Goal: Task Accomplishment & Management: Manage account settings

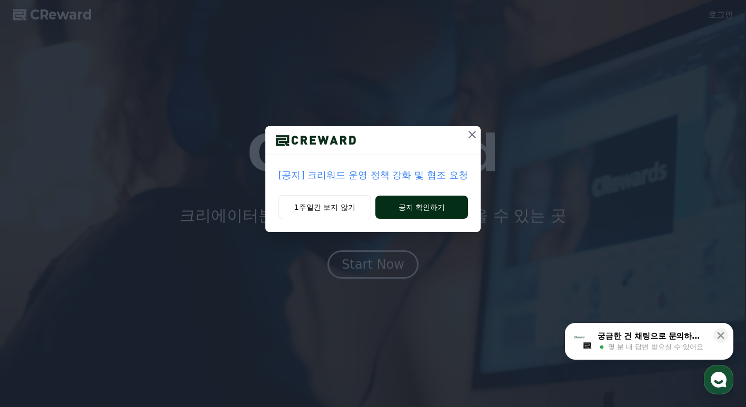
click at [443, 207] on button "공지 확인하기" at bounding box center [421, 207] width 92 height 23
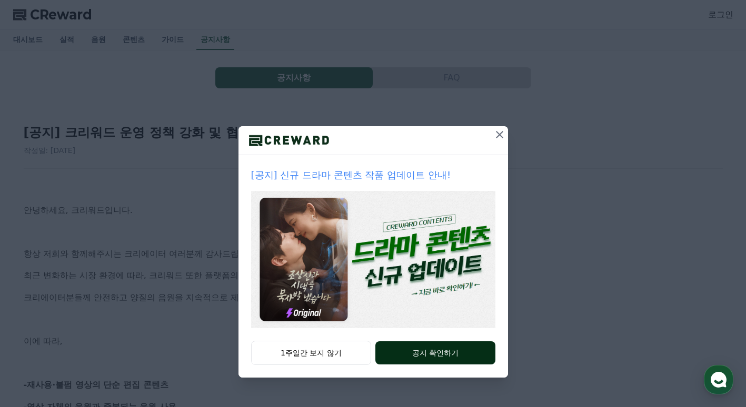
click at [434, 353] on button "공지 확인하기" at bounding box center [434, 352] width 119 height 23
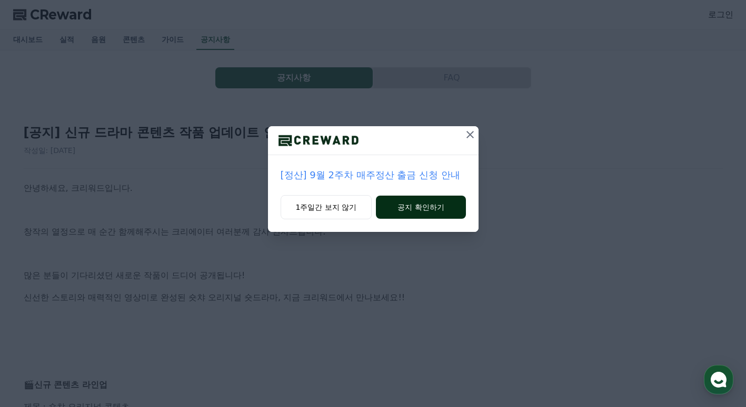
click at [428, 207] on button "공지 확인하기" at bounding box center [420, 207] width 89 height 23
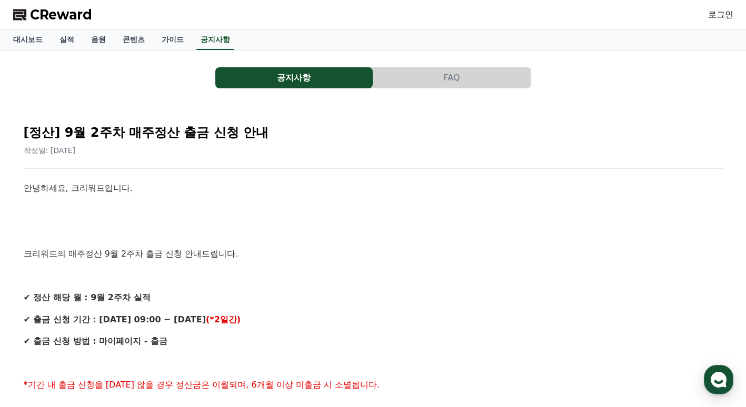
click at [46, 12] on span "CReward" at bounding box center [61, 14] width 62 height 17
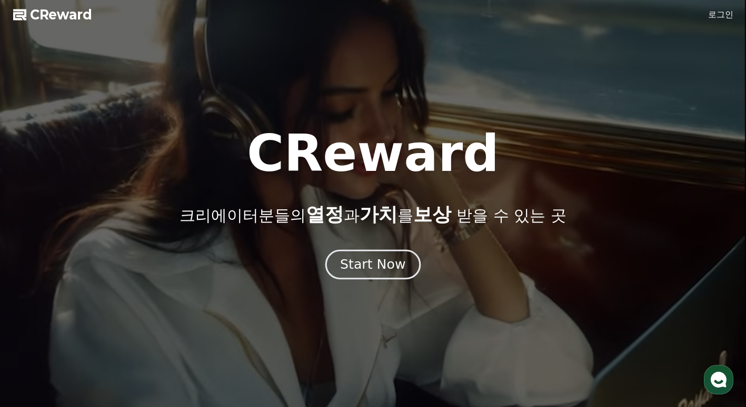
click at [368, 258] on div "Start Now" at bounding box center [372, 265] width 65 height 18
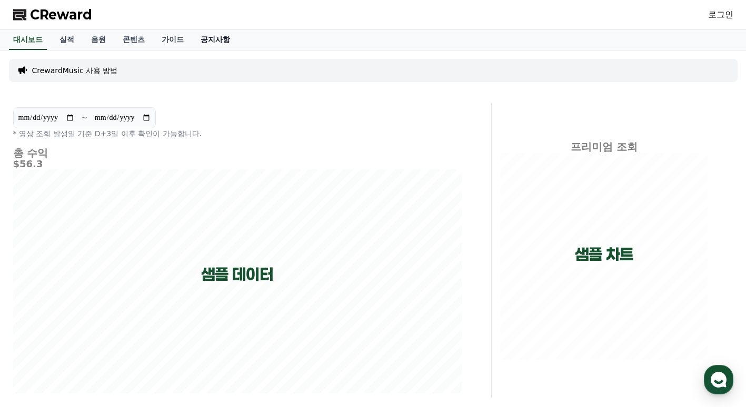
click at [218, 41] on link "공지사항" at bounding box center [215, 40] width 46 height 20
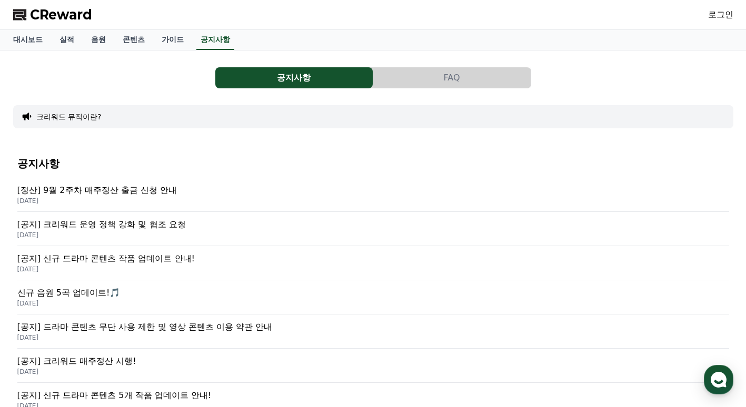
click at [157, 226] on p "[공지] 크리워드 운영 정책 강화 및 협조 요청" at bounding box center [372, 224] width 711 height 13
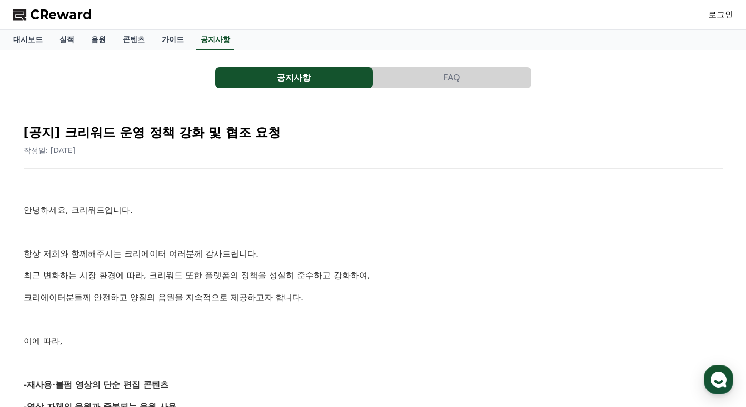
click at [726, 13] on link "로그인" at bounding box center [720, 14] width 25 height 13
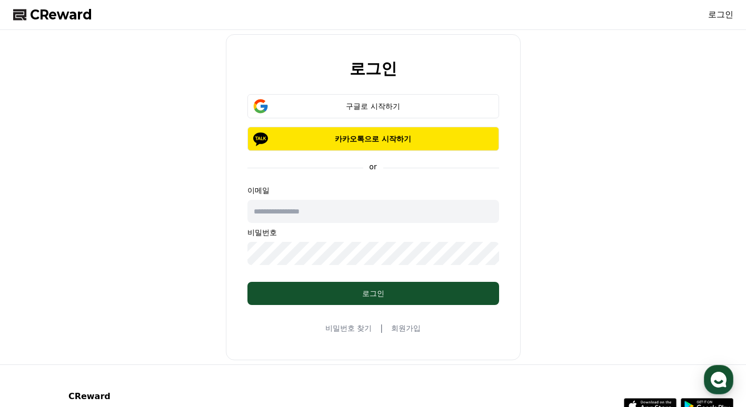
click at [304, 215] on input "text" at bounding box center [373, 211] width 252 height 23
click at [626, 132] on div "로그인 구글로 시작하기 카카오톡으로 시작하기 or 이메일 비밀번호 로그인 비밀번호 찾기 | 회원가입" at bounding box center [373, 197] width 728 height 326
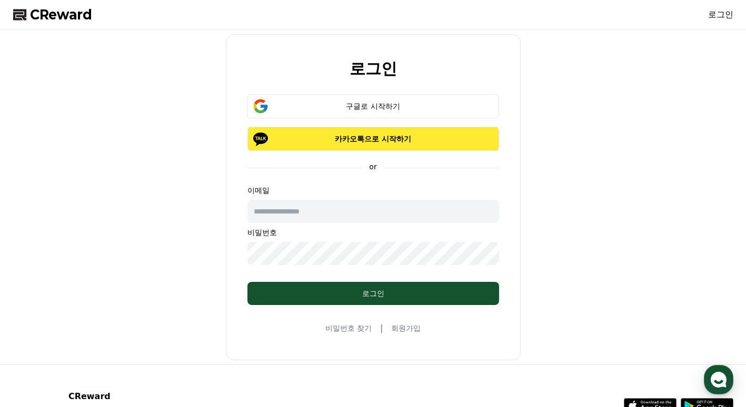
click at [357, 137] on p "카카오톡으로 시작하기" at bounding box center [373, 139] width 221 height 11
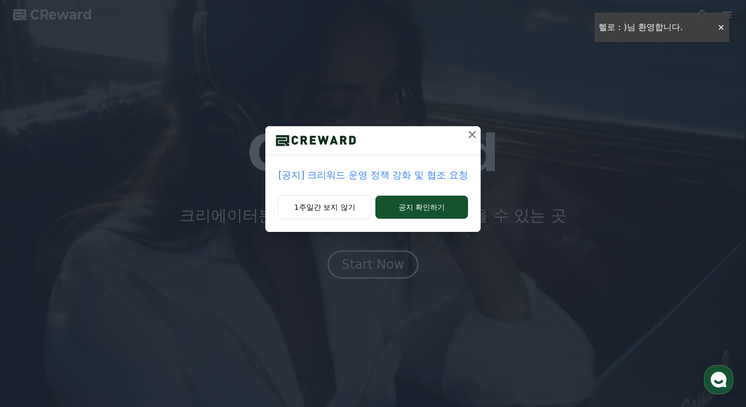
click at [471, 136] on icon at bounding box center [472, 134] width 13 height 13
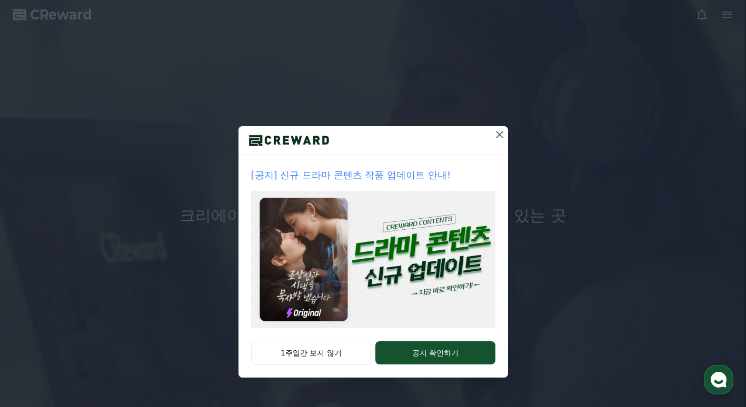
click at [498, 136] on icon at bounding box center [499, 134] width 7 height 7
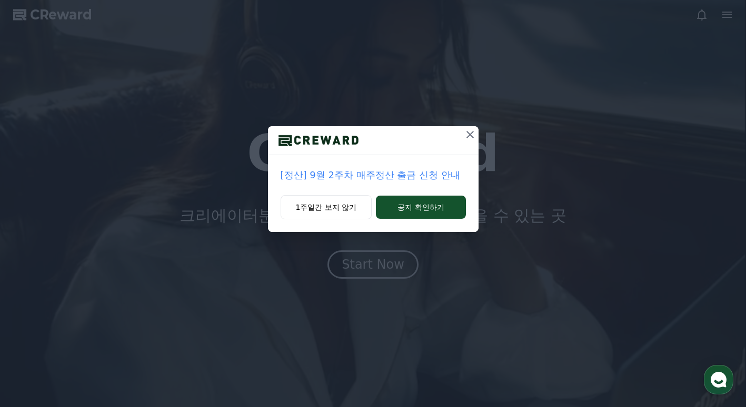
click at [472, 134] on icon at bounding box center [470, 134] width 13 height 13
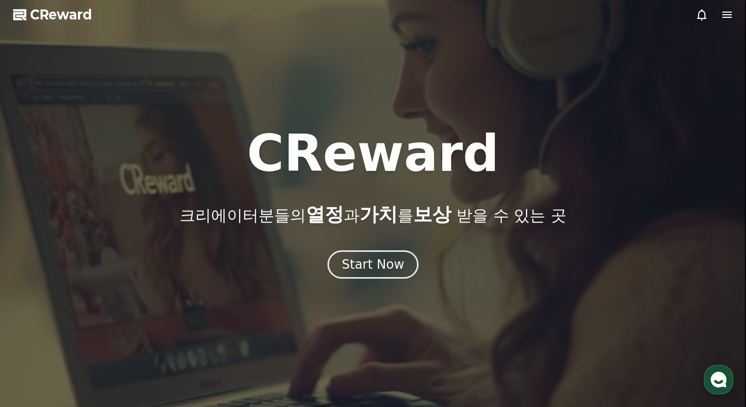
click at [725, 12] on icon at bounding box center [726, 15] width 9 height 6
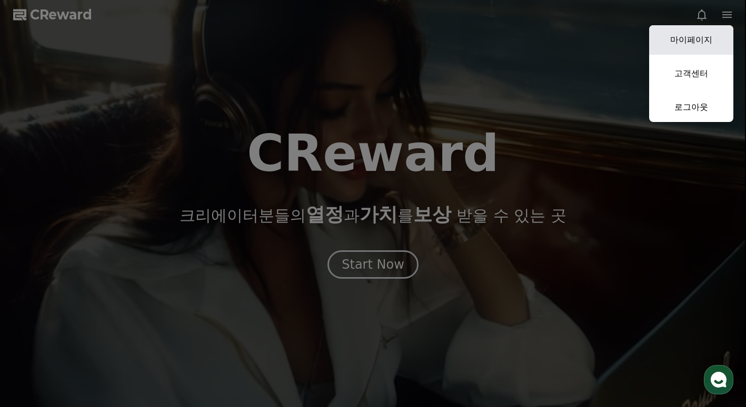
click at [702, 36] on link "마이페이지" at bounding box center [691, 39] width 84 height 29
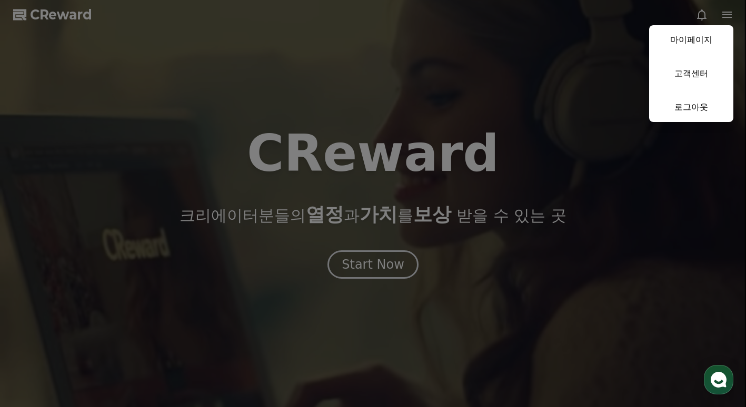
select select "**********"
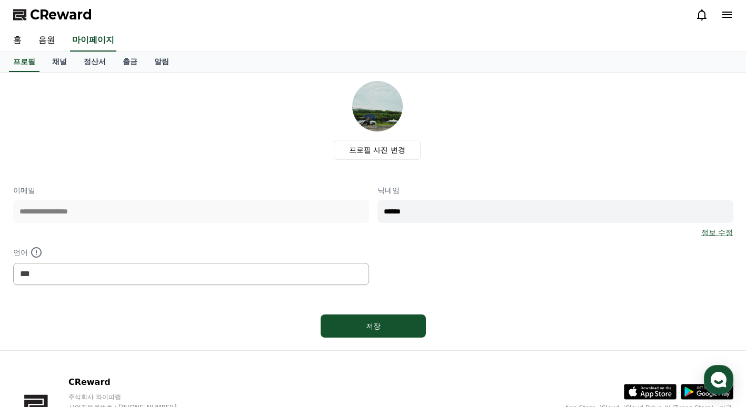
click at [712, 233] on link "정보 수정" at bounding box center [717, 232] width 32 height 11
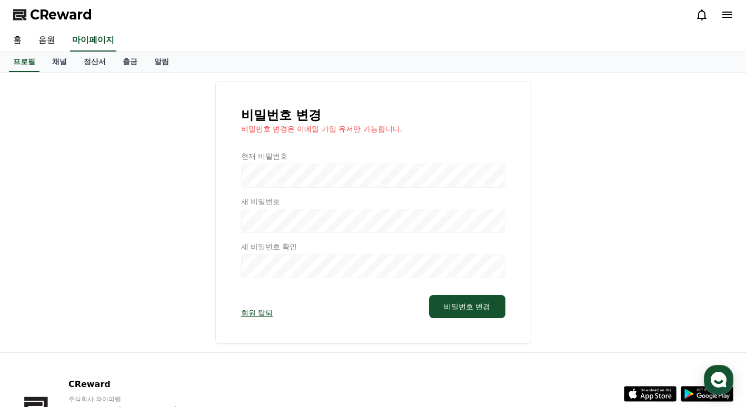
select select "**********"
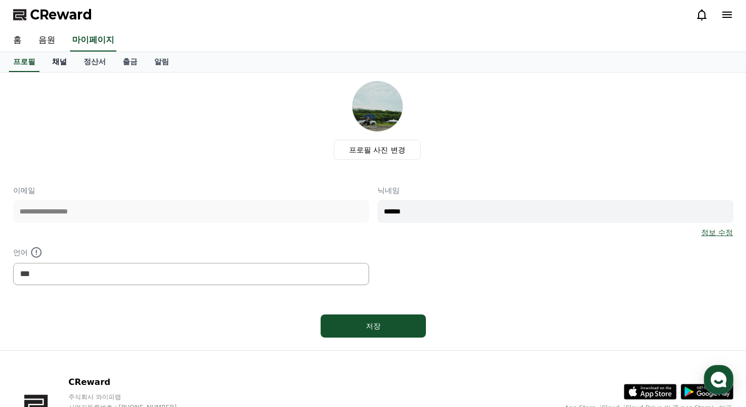
click at [56, 61] on link "채널" at bounding box center [60, 62] width 32 height 20
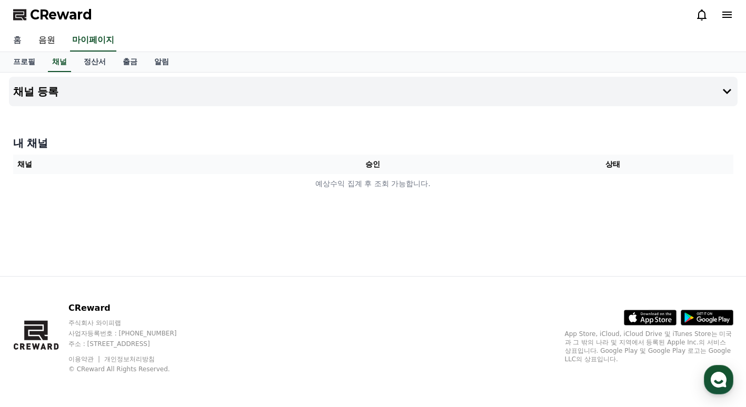
click at [12, 38] on link "홈" at bounding box center [17, 40] width 25 height 22
click at [50, 40] on link "음원" at bounding box center [47, 40] width 34 height 22
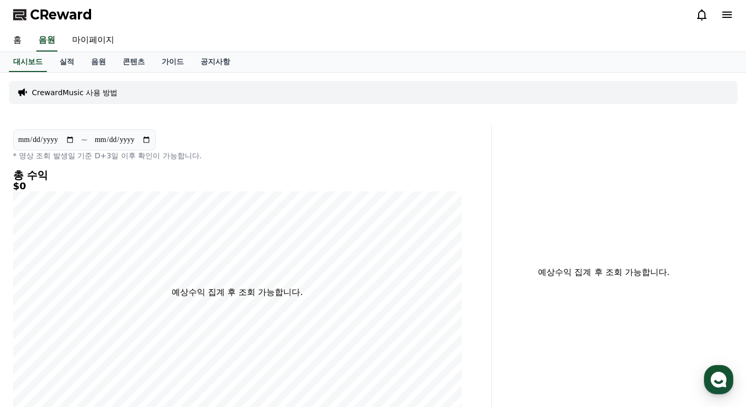
click at [56, 98] on div "CrewardMusic 사용 방법" at bounding box center [373, 92] width 728 height 23
click at [166, 57] on link "가이드" at bounding box center [172, 62] width 39 height 20
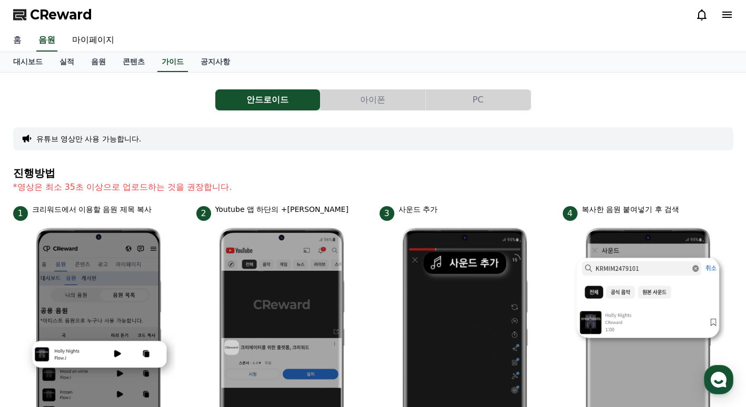
click at [16, 39] on link "홈" at bounding box center [17, 40] width 25 height 22
click at [224, 67] on link "공지사항" at bounding box center [215, 62] width 46 height 20
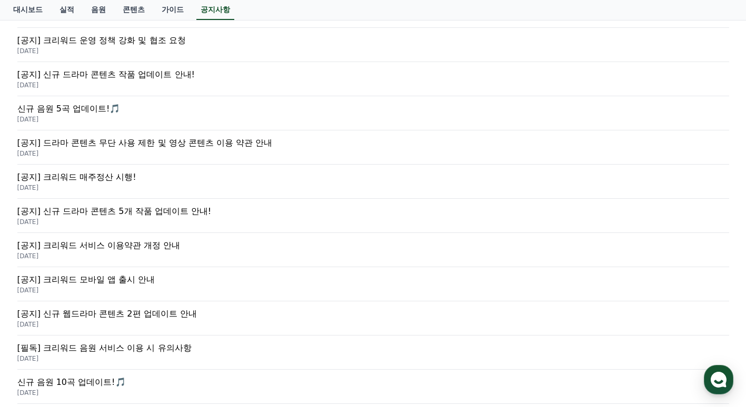
scroll to position [210, 0]
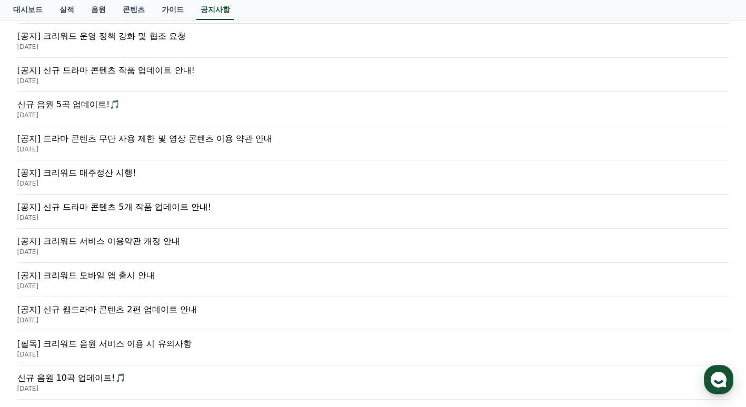
click at [141, 245] on p "[공지] 크리워드 서비스 이용약관 개정 안내" at bounding box center [372, 241] width 711 height 13
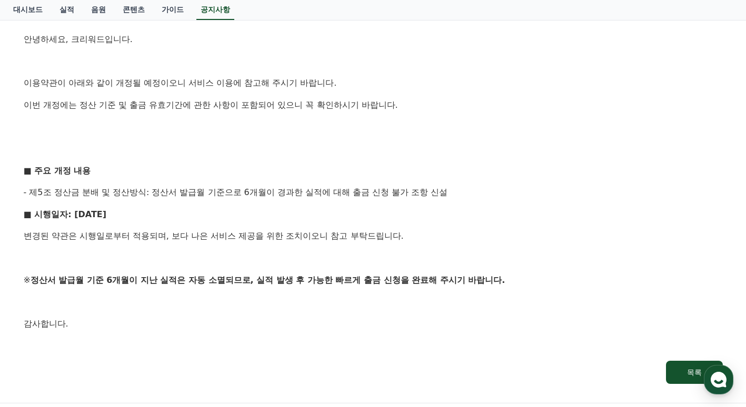
scroll to position [210, 0]
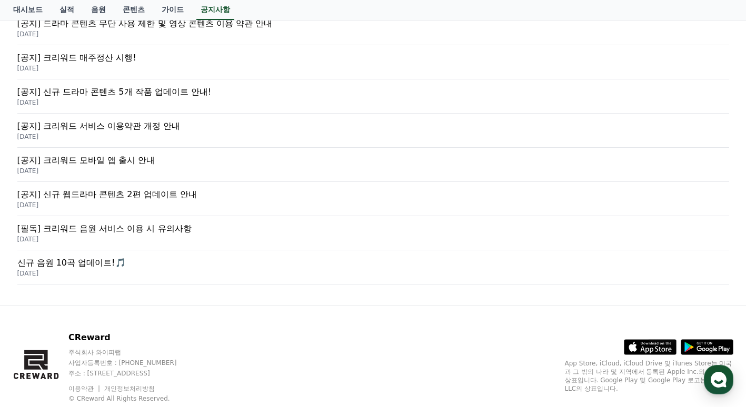
scroll to position [355, 0]
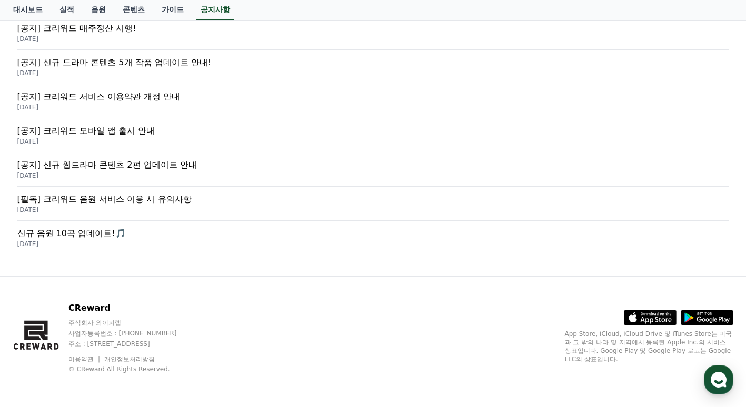
click at [149, 137] on div "[공지] 크리워드 모바일 앱 출시 안내 [DATE]" at bounding box center [372, 135] width 711 height 34
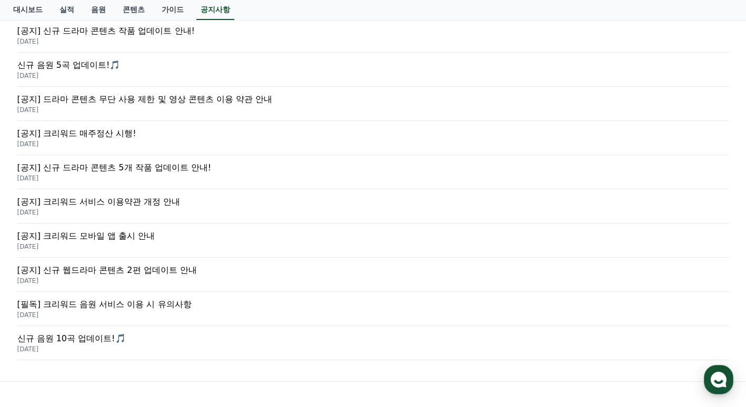
scroll to position [197, 0]
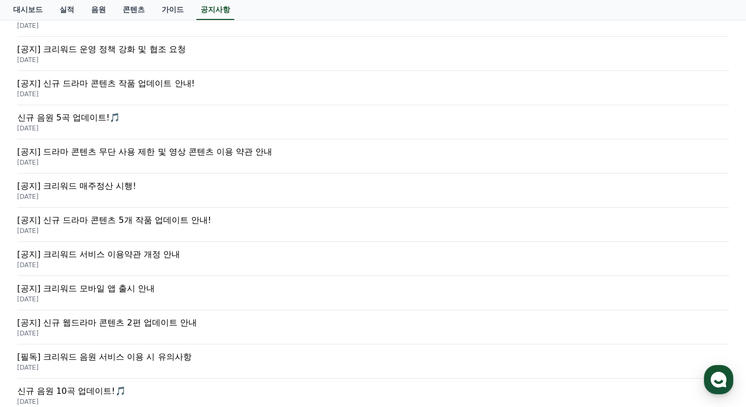
click at [159, 49] on p "[공지] 크리워드 운영 정책 강화 및 협조 요청" at bounding box center [372, 49] width 711 height 13
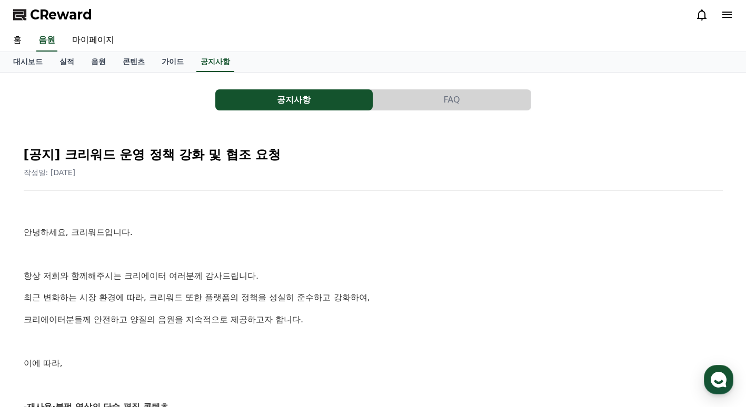
click at [345, 338] on p at bounding box center [373, 342] width 699 height 14
click at [173, 62] on link "가이드" at bounding box center [172, 62] width 39 height 20
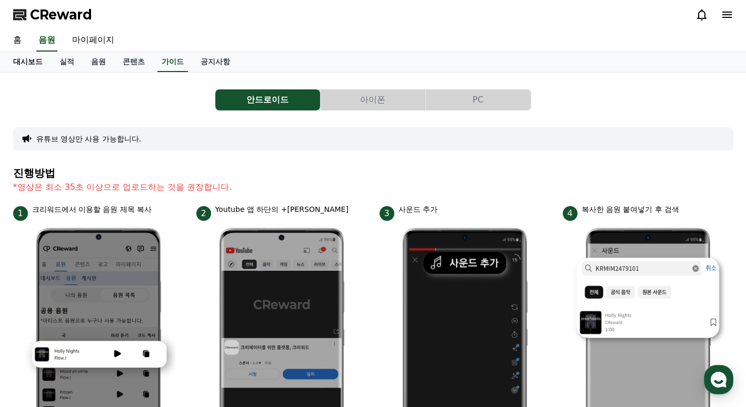
click at [30, 64] on link "대시보드" at bounding box center [28, 62] width 46 height 20
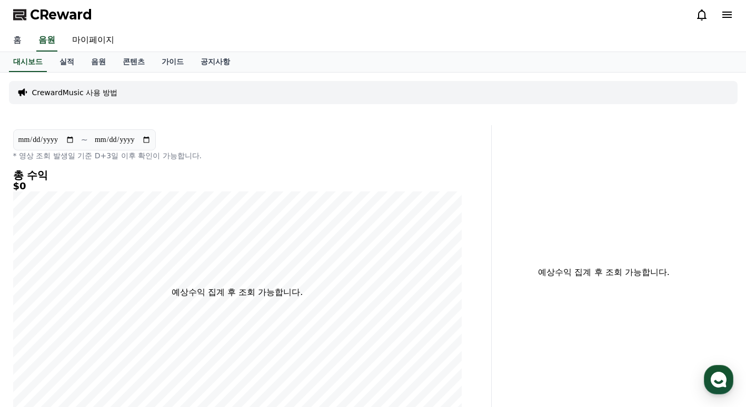
click at [16, 42] on link "홈" at bounding box center [17, 40] width 25 height 22
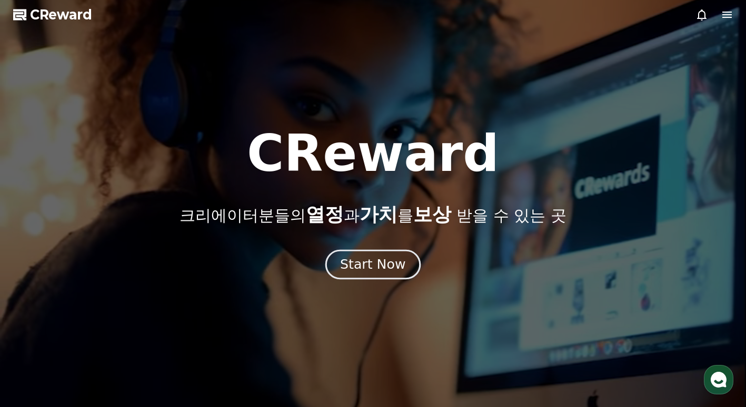
click at [348, 270] on div "Start Now" at bounding box center [372, 265] width 65 height 18
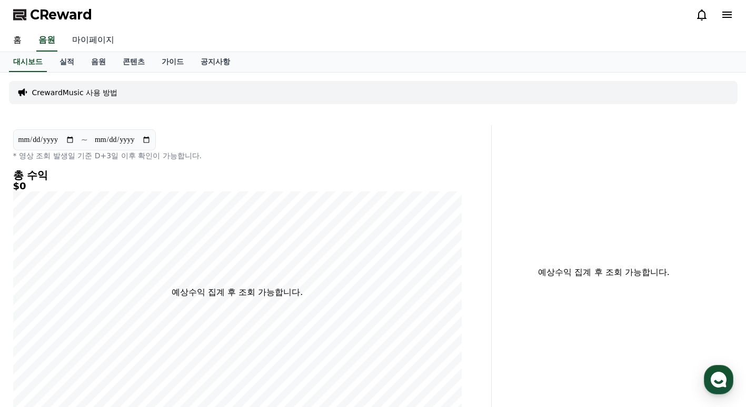
click at [103, 38] on link "마이페이지" at bounding box center [93, 40] width 59 height 22
select select "**********"
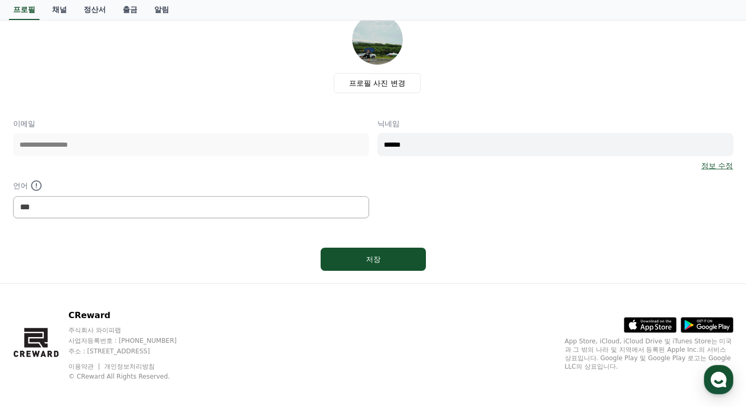
scroll to position [74, 0]
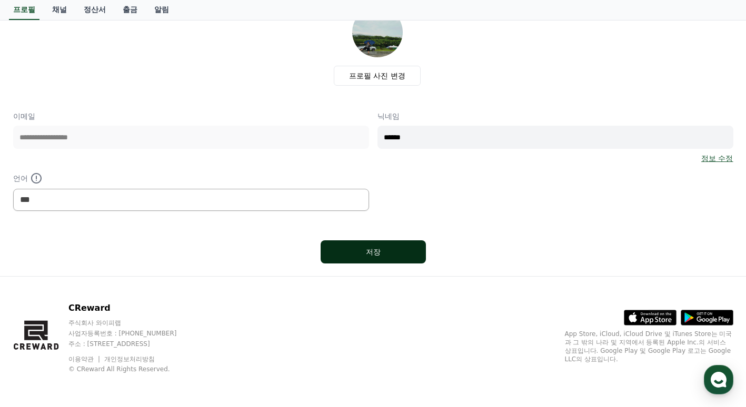
click at [400, 250] on div "저장" at bounding box center [372, 252] width 63 height 11
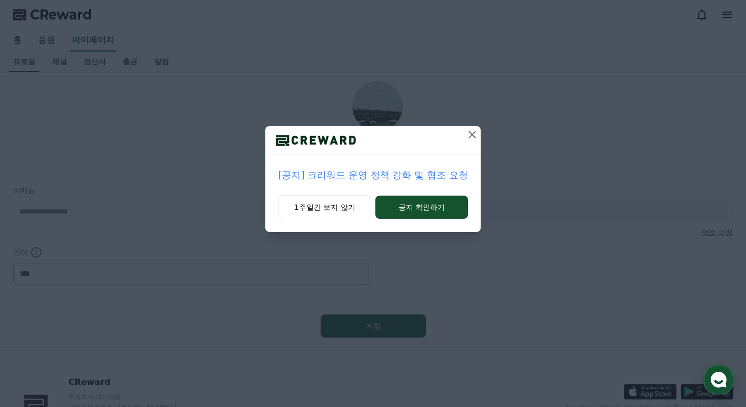
select select "**********"
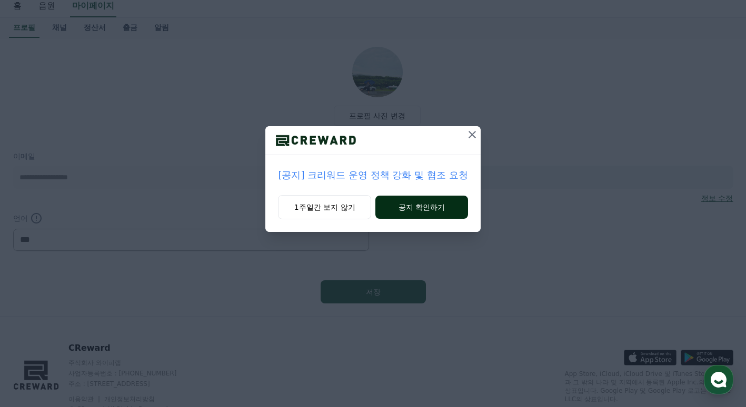
click at [442, 208] on button "공지 확인하기" at bounding box center [421, 207] width 92 height 23
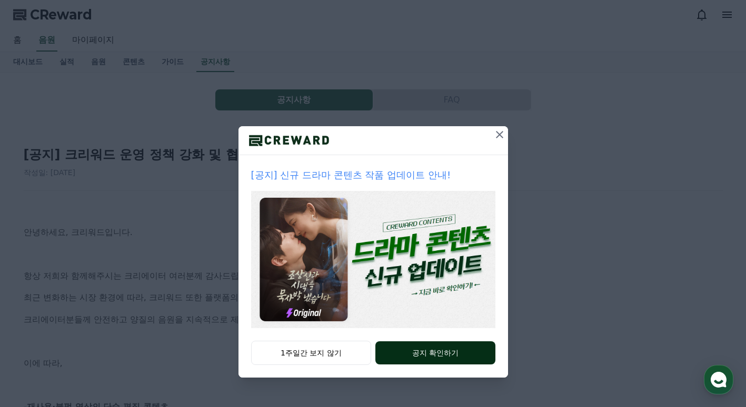
click at [424, 353] on button "공지 확인하기" at bounding box center [434, 352] width 119 height 23
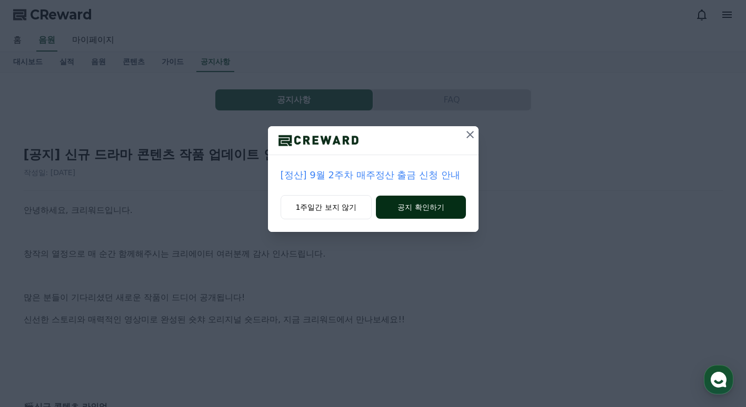
click at [456, 214] on button "공지 확인하기" at bounding box center [420, 207] width 89 height 23
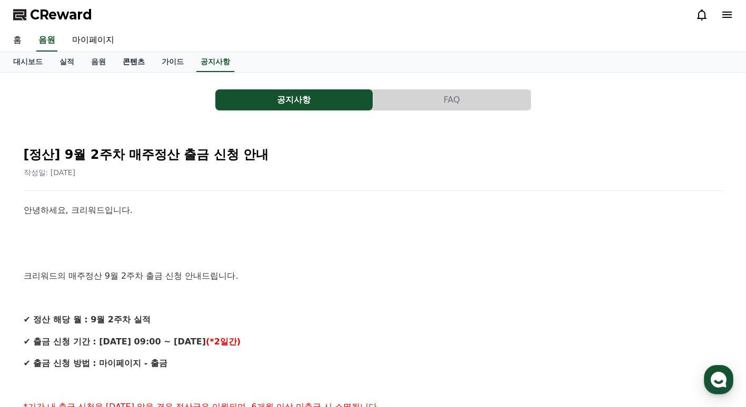
click at [125, 64] on link "콘텐츠" at bounding box center [133, 62] width 39 height 20
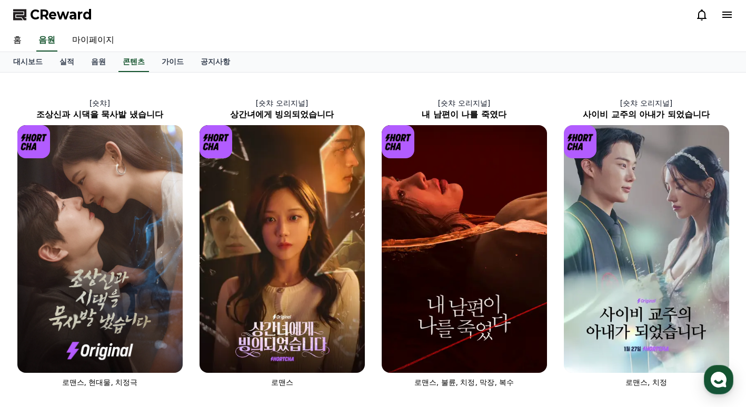
click at [725, 8] on icon at bounding box center [726, 14] width 13 height 13
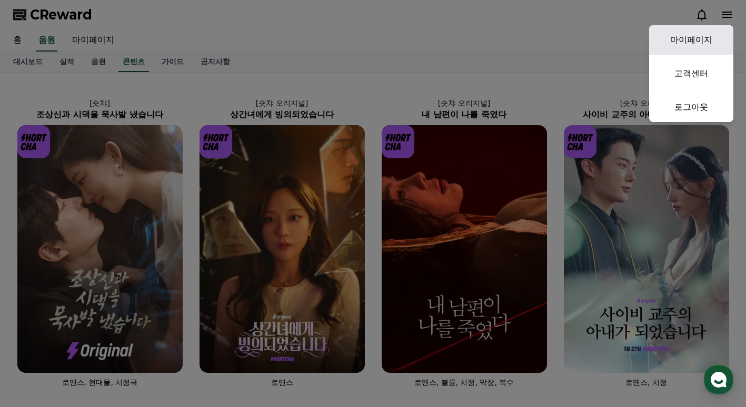
click at [691, 38] on link "마이페이지" at bounding box center [691, 39] width 84 height 29
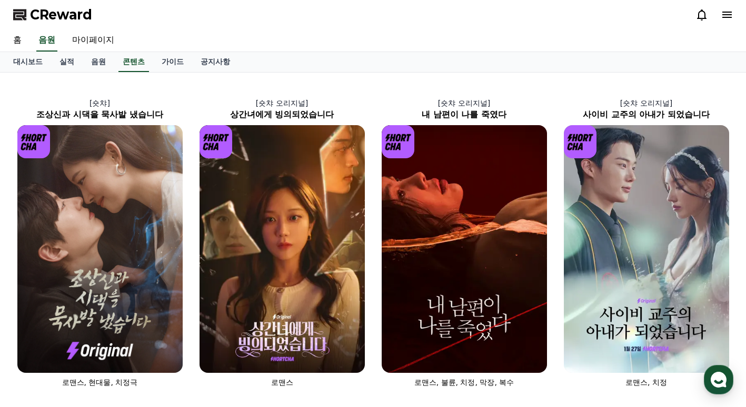
select select "**********"
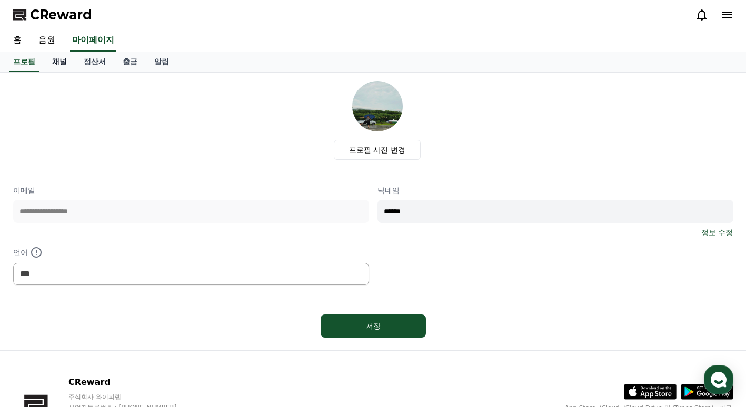
click at [60, 58] on link "채널" at bounding box center [60, 62] width 32 height 20
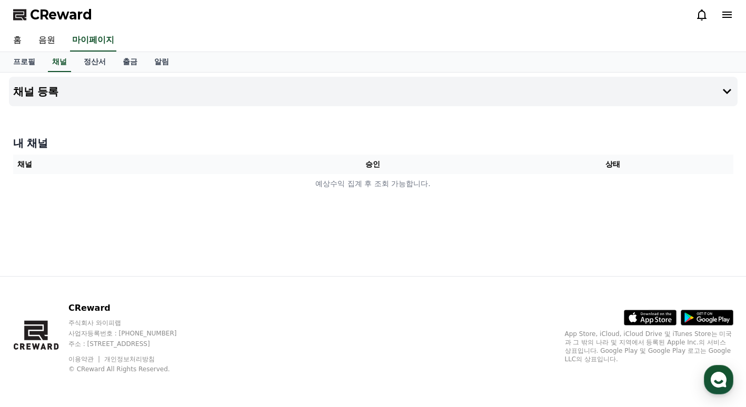
select select "**********"
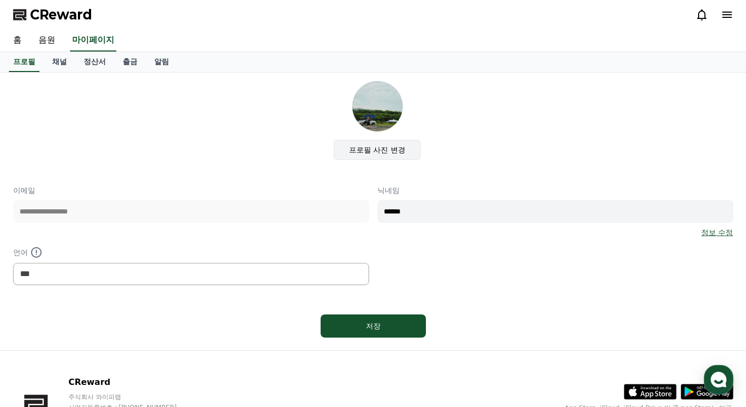
click at [386, 150] on label "프로필 사진 변경" at bounding box center [377, 150] width 87 height 20
click at [0, 0] on input "프로필 사진 변경" at bounding box center [0, 0] width 0 height 0
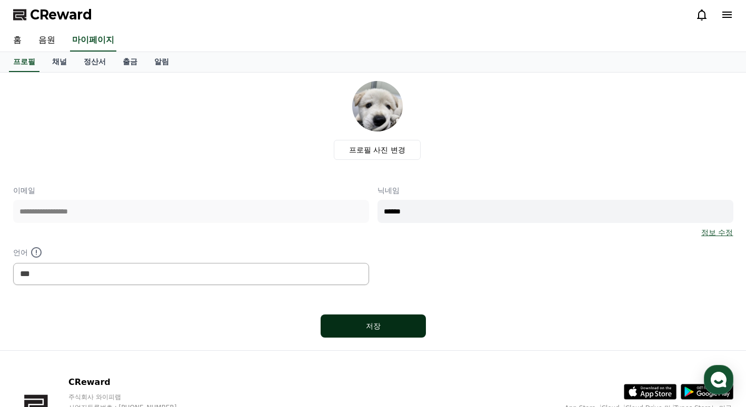
click at [387, 330] on div "저장" at bounding box center [372, 326] width 63 height 11
select select "**********"
click at [60, 63] on link "채널" at bounding box center [60, 62] width 32 height 20
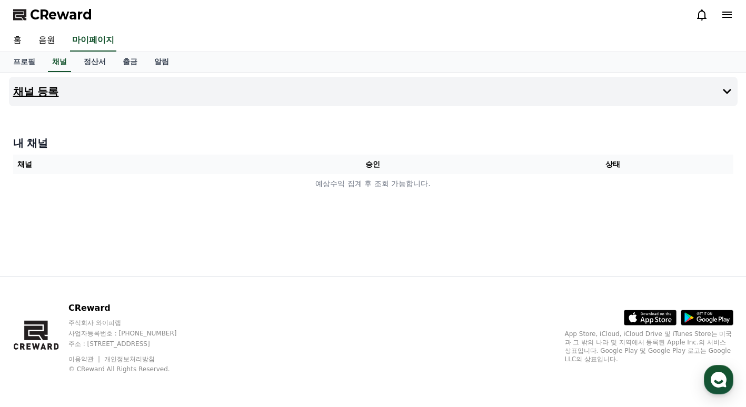
click at [676, 90] on button "채널 등록" at bounding box center [373, 91] width 728 height 29
